Goal: Task Accomplishment & Management: Manage account settings

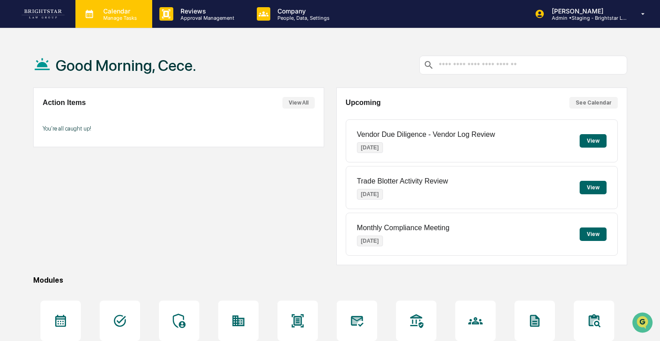
click at [113, 20] on p "Manage Tasks" at bounding box center [118, 18] width 45 height 6
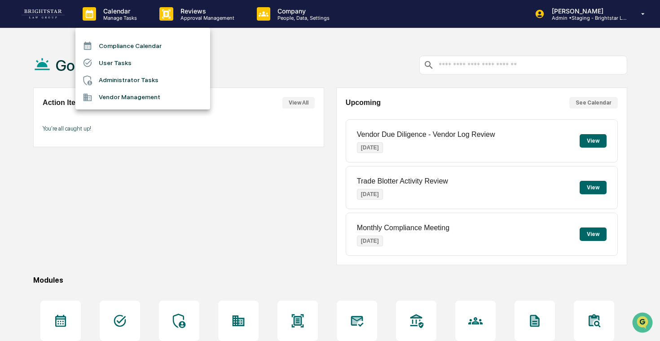
click at [118, 68] on li "User Tasks" at bounding box center [142, 62] width 135 height 17
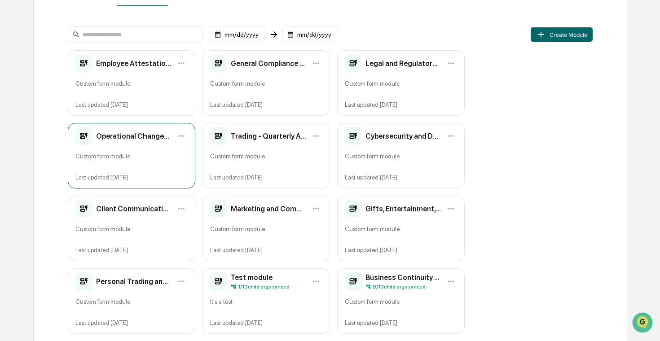
scroll to position [66, 0]
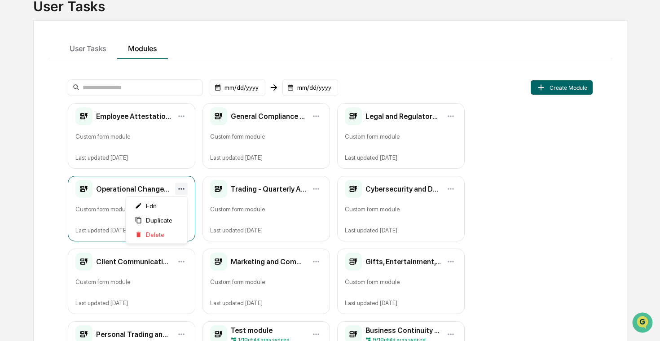
click at [180, 186] on html "Calendar Manage Tasks Reviews Approval Management Company People, Data, Setting…" at bounding box center [330, 104] width 660 height 341
click at [181, 188] on html "Calendar Manage Tasks Reviews Approval Management Company People, Data, Setting…" at bounding box center [330, 104] width 660 height 341
click at [182, 187] on html "Calendar Manage Tasks Reviews Approval Management Company People, Data, Setting…" at bounding box center [330, 104] width 660 height 341
click at [182, 189] on html "Calendar Manage Tasks Reviews Approval Management Company People, Data, Setting…" at bounding box center [330, 104] width 660 height 341
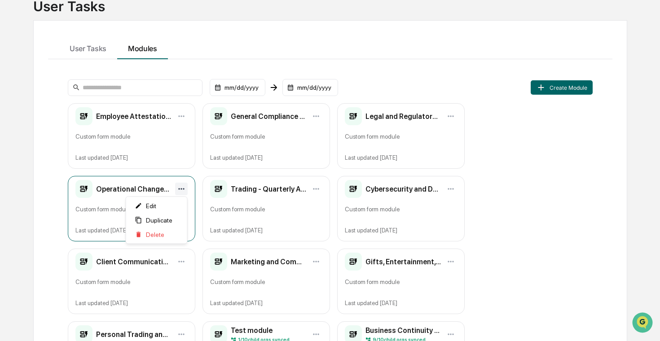
click at [183, 188] on html "Calendar Manage Tasks Reviews Approval Management Company People, Data, Setting…" at bounding box center [330, 104] width 660 height 341
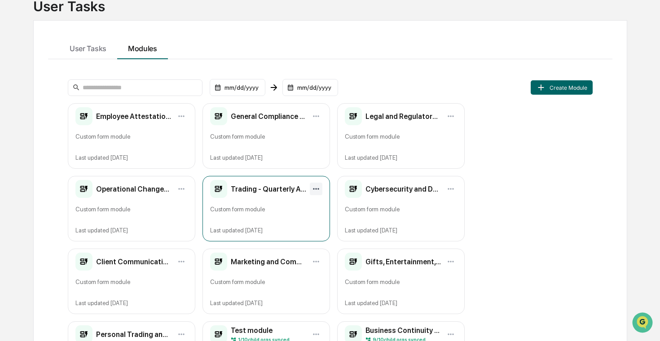
click at [312, 185] on html "Calendar Manage Tasks Reviews Approval Management Company People, Data, Setting…" at bounding box center [330, 104] width 660 height 341
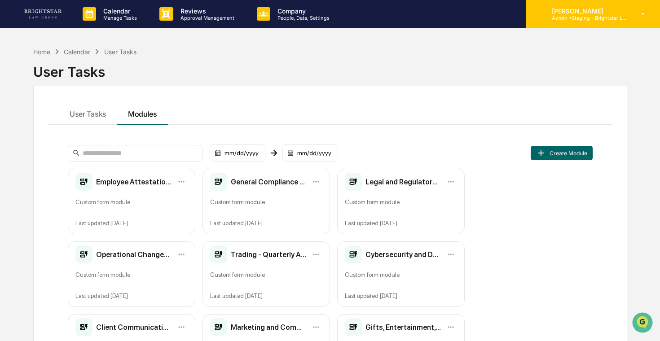
click at [621, 26] on div "[PERSON_NAME] Admin • Staging - Brightstar Law Group" at bounding box center [593, 14] width 134 height 28
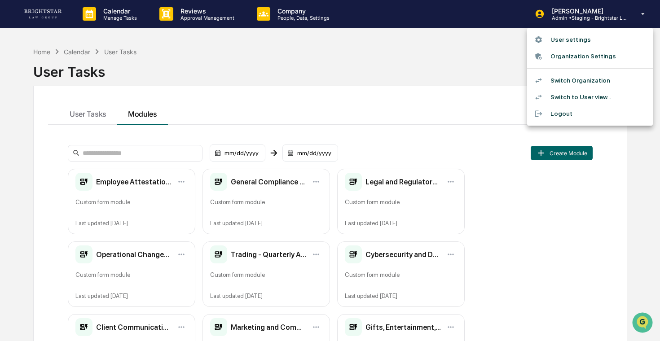
click at [570, 79] on li "Switch Organization" at bounding box center [590, 80] width 126 height 17
